Goal: Navigation & Orientation: Locate item on page

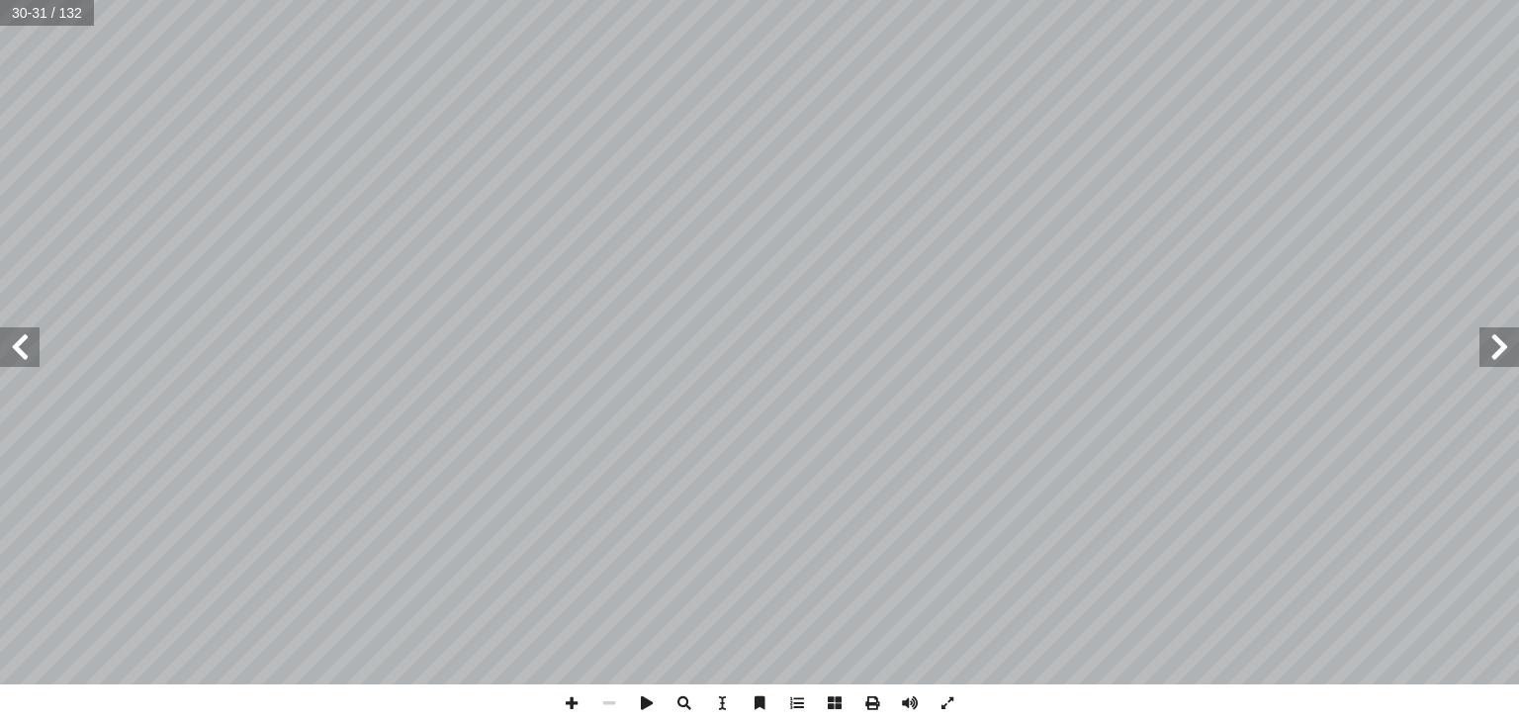
click at [1499, 359] on span at bounding box center [1500, 347] width 40 height 40
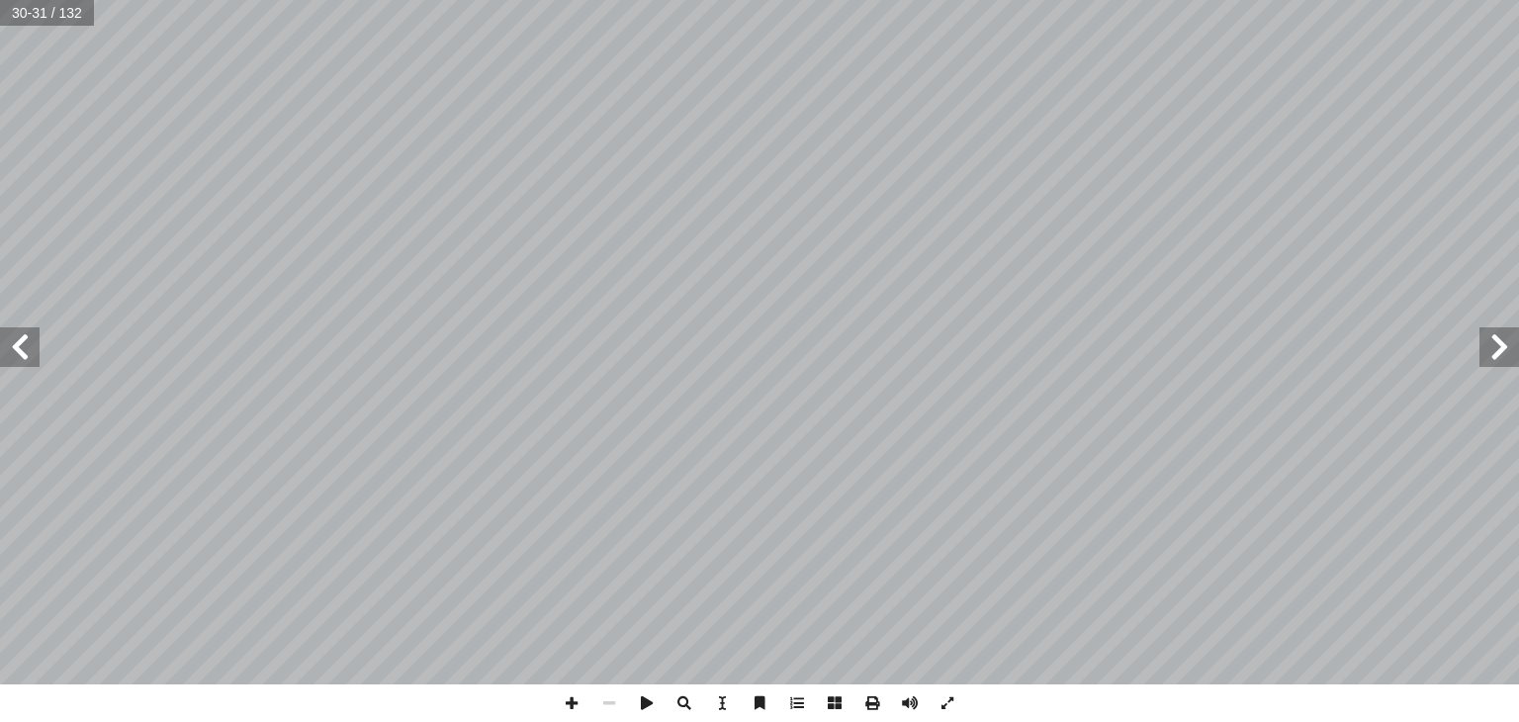
click at [1499, 359] on span at bounding box center [1500, 347] width 40 height 40
click at [16, 346] on span at bounding box center [20, 347] width 40 height 40
click at [32, 352] on span at bounding box center [20, 347] width 40 height 40
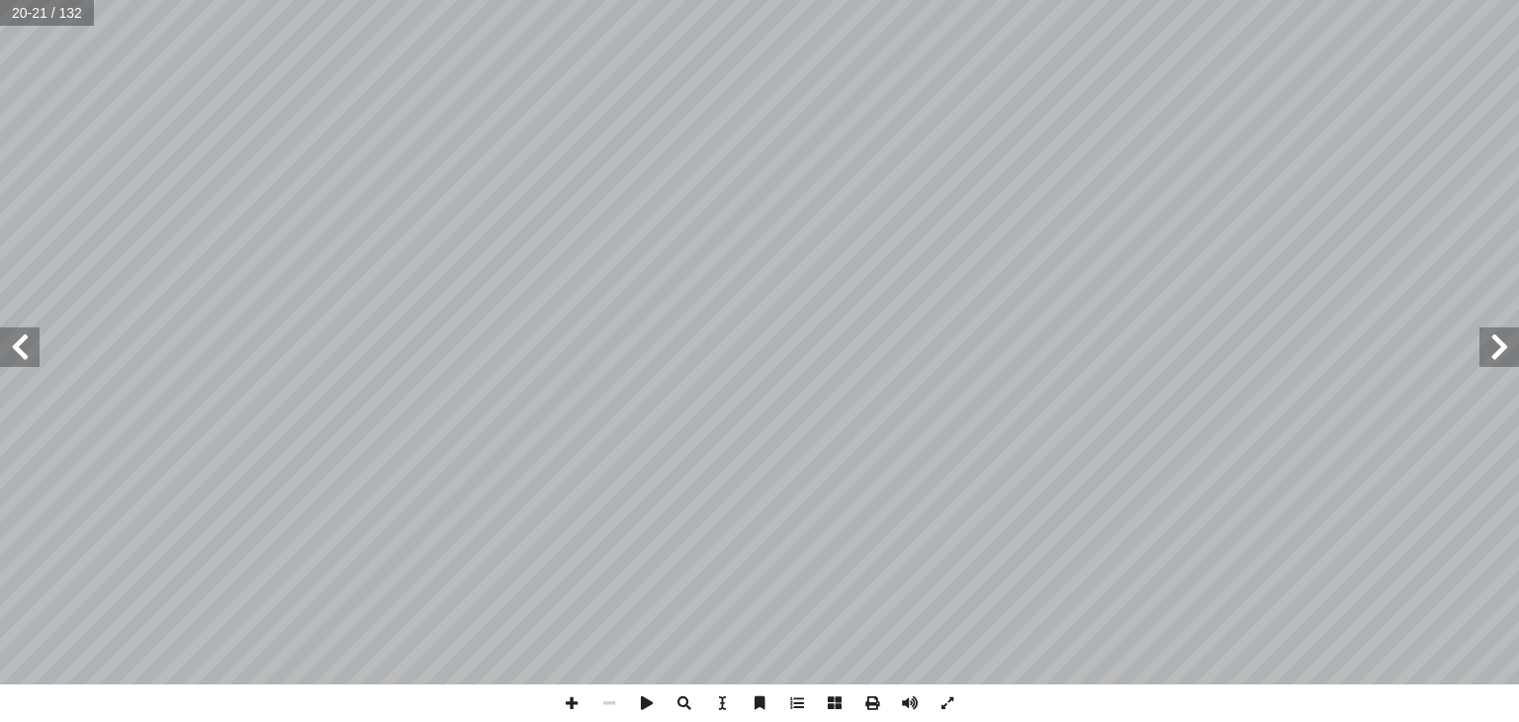
click at [32, 352] on span at bounding box center [20, 347] width 40 height 40
